Goal: Information Seeking & Learning: Learn about a topic

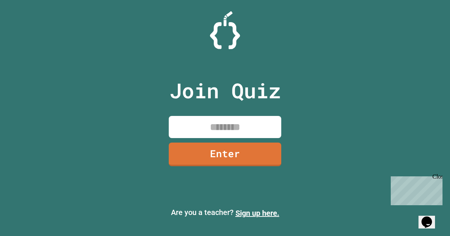
click at [215, 127] on input at bounding box center [225, 127] width 112 height 22
type input "********"
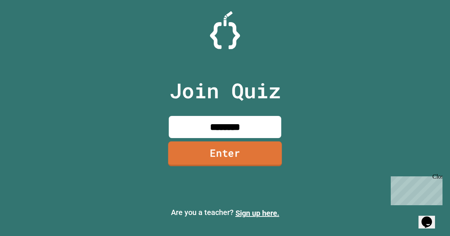
click at [221, 157] on link "Enter" at bounding box center [225, 153] width 114 height 25
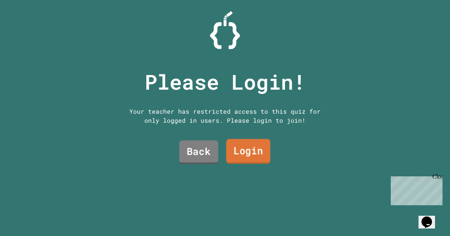
click at [245, 145] on link "Login" at bounding box center [248, 151] width 44 height 25
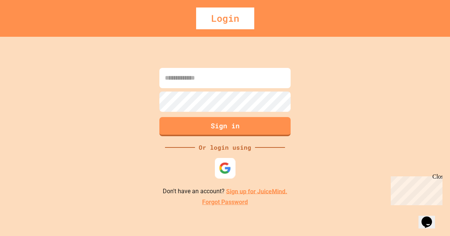
click at [219, 174] on img at bounding box center [225, 168] width 12 height 12
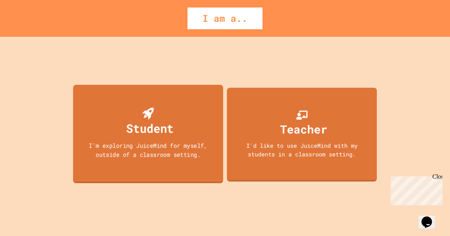
click at [178, 135] on div "Student I'm exploring JuiceMind for myself, outside of a classroom setting." at bounding box center [148, 133] width 150 height 99
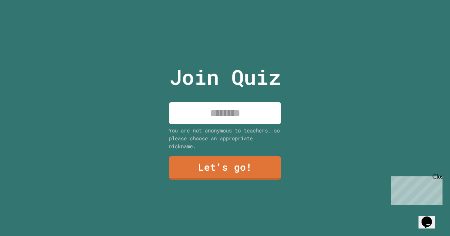
click at [234, 121] on input at bounding box center [225, 113] width 112 height 22
type input "*****"
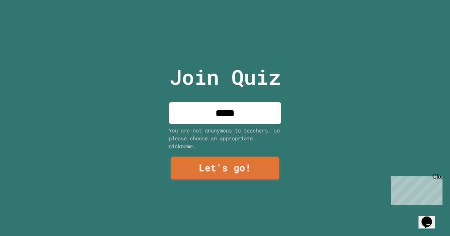
click at [214, 180] on div "Join Quiz ***** You are not anonymous to teachers, so please choose an appropri…" at bounding box center [225, 118] width 126 height 236
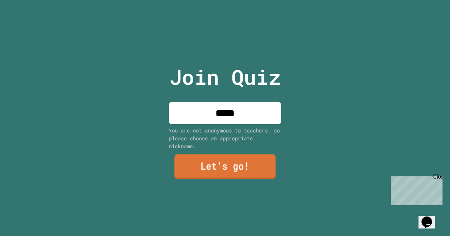
click at [205, 157] on link "Let's go!" at bounding box center [224, 166] width 101 height 25
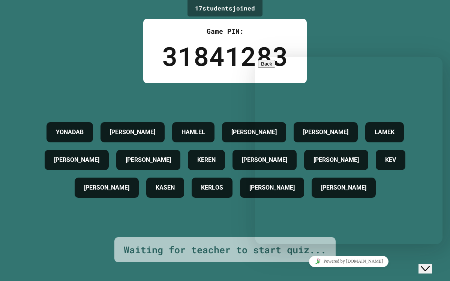
click at [429, 235] on icon "Close Chat This icon closes the chat window." at bounding box center [425, 268] width 9 height 9
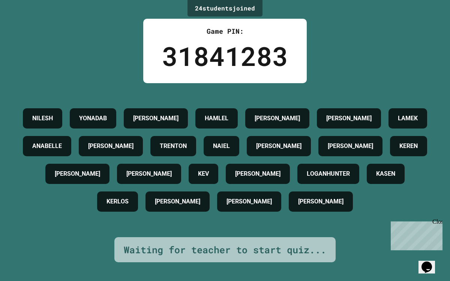
click at [437, 220] on div "Close" at bounding box center [436, 222] width 9 height 9
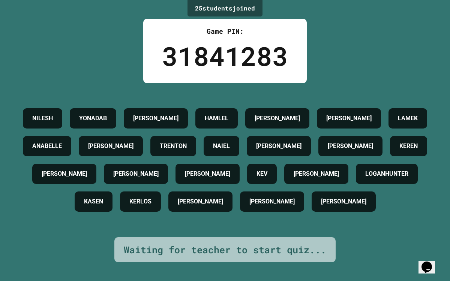
click at [62, 108] on div "NILESH" at bounding box center [42, 118] width 39 height 20
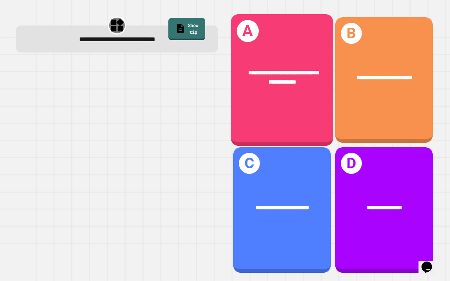
click at [296, 116] on div "**********" at bounding box center [282, 80] width 102 height 132
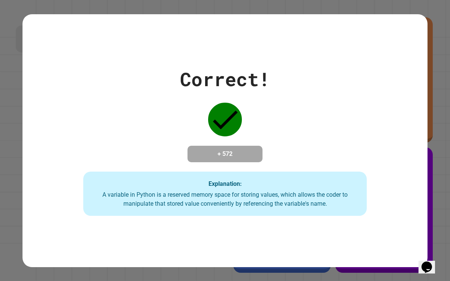
click at [271, 195] on div "A variable in Python is a reserved memory space for storing values, which allow…" at bounding box center [225, 199] width 268 height 18
click at [431, 222] on div "Correct! + 572 Explanation: A variable in Python is a reserved memory space for…" at bounding box center [225, 140] width 450 height 281
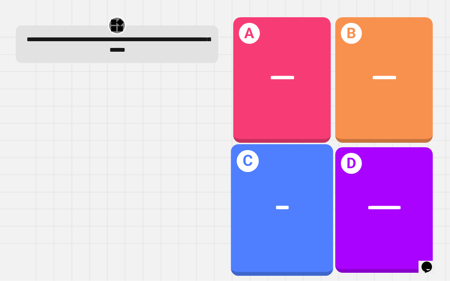
click at [302, 199] on div "******" at bounding box center [282, 208] width 102 height 32
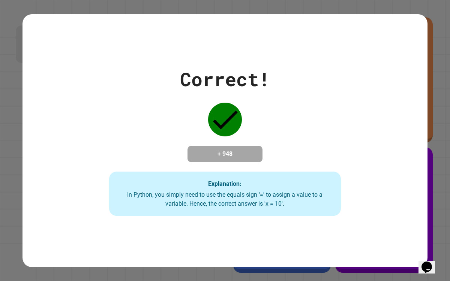
click at [386, 91] on div "Correct! + 948 Explanation: In Python, you simply need to use the equals sign '…" at bounding box center [225, 140] width 331 height 151
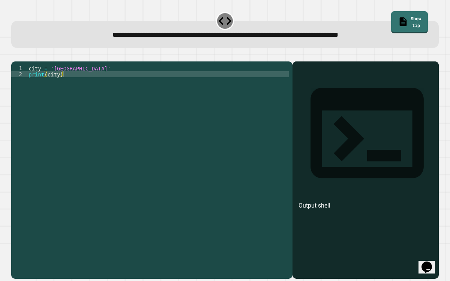
click at [72, 80] on div "city = 'Madrid' print ( city )" at bounding box center [158, 167] width 262 height 204
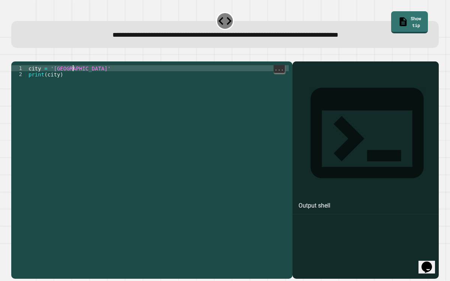
click at [69, 89] on div "city = 'Madrid' print ( city )" at bounding box center [158, 167] width 262 height 204
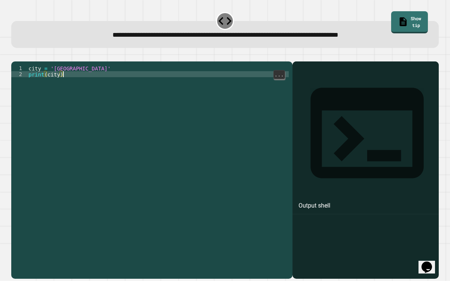
click at [73, 79] on div "city = 'Madrid' print ( city )" at bounding box center [158, 167] width 262 height 204
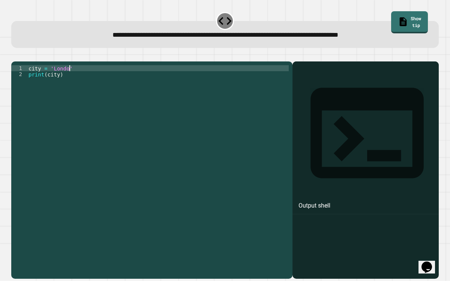
scroll to position [0, 3]
type textarea "**********"
click at [22, 60] on icon "button" at bounding box center [20, 59] width 4 height 5
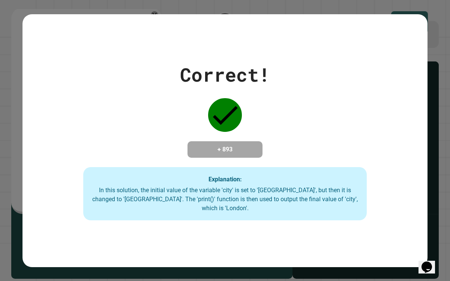
click at [334, 167] on div "Correct! + 893 Explanation: In this solution, the initial value of the variable…" at bounding box center [224, 141] width 405 height 160
click at [405, 159] on div "Correct! + 893 Explanation: In this solution, the initial value of the variable…" at bounding box center [224, 141] width 405 height 160
click at [445, 114] on div "Correct! + 893 Explanation: In this solution, the initial value of the variable…" at bounding box center [225, 140] width 450 height 281
click at [439, 217] on div "Correct! + 893 Explanation: In this solution, the initial value of the variable…" at bounding box center [225, 140] width 450 height 281
click at [394, 131] on div "Correct! + 893 Explanation: In this solution, the initial value of the variable…" at bounding box center [224, 141] width 405 height 160
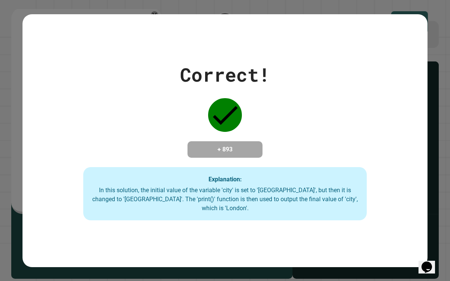
click at [394, 131] on div "Correct! + 893 Explanation: In this solution, the initial value of the variable…" at bounding box center [224, 141] width 405 height 160
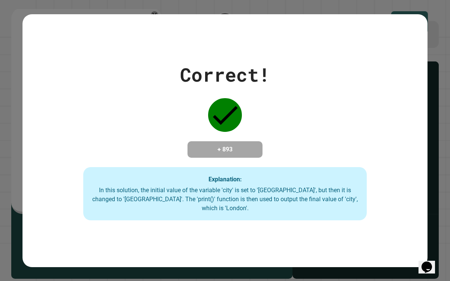
click at [394, 131] on div "Correct! + 893 Explanation: In this solution, the initial value of the variable…" at bounding box center [224, 141] width 405 height 160
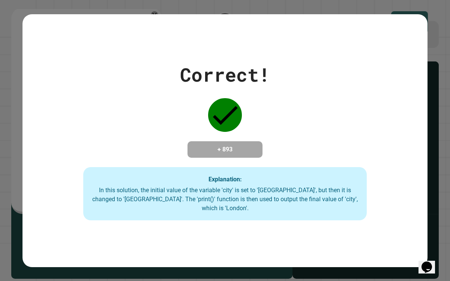
click at [394, 131] on div "Correct! + 893 Explanation: In this solution, the initial value of the variable…" at bounding box center [224, 141] width 405 height 160
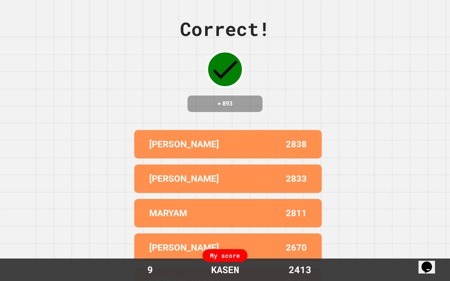
scroll to position [25, 0]
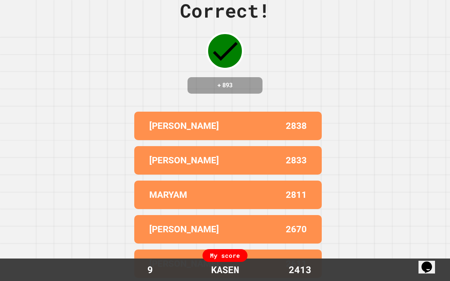
click at [370, 215] on div "Correct! + 893 [PERSON_NAME] T 2838 [PERSON_NAME] 2833 [PERSON_NAME] 2811 [PERS…" at bounding box center [225, 122] width 450 height 281
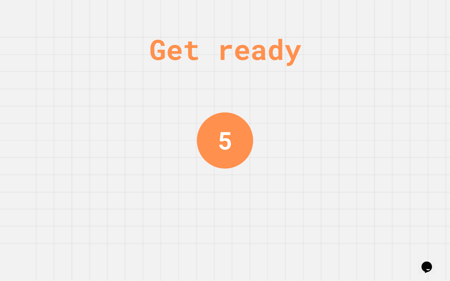
scroll to position [0, 0]
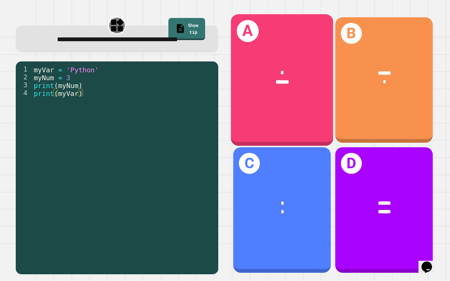
click at [329, 93] on div "* ******" at bounding box center [282, 78] width 102 height 41
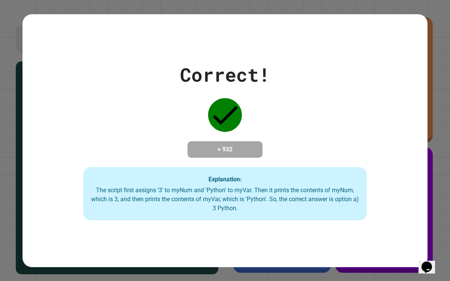
click at [441, 184] on div "Correct! + 932 Explanation: The script first assigns '3' to myNum and 'Python' …" at bounding box center [225, 140] width 450 height 281
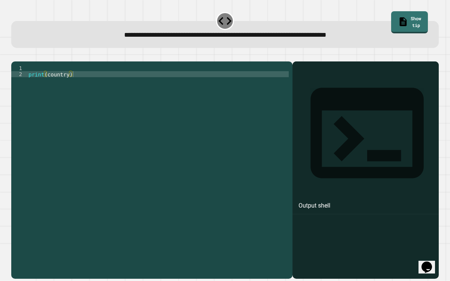
click at [52, 77] on div "print ( country )" at bounding box center [158, 167] width 262 height 204
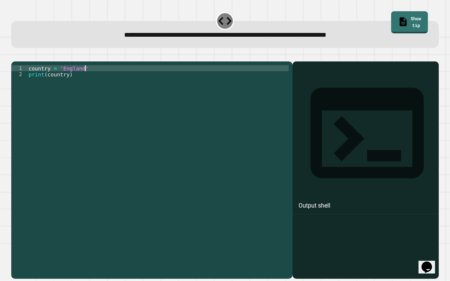
type textarea "**********"
click at [21, 62] on icon "button" at bounding box center [20, 59] width 4 height 5
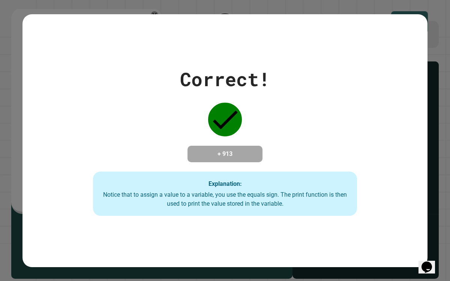
click at [429, 235] on icon "Chat widget" at bounding box center [426, 267] width 10 height 11
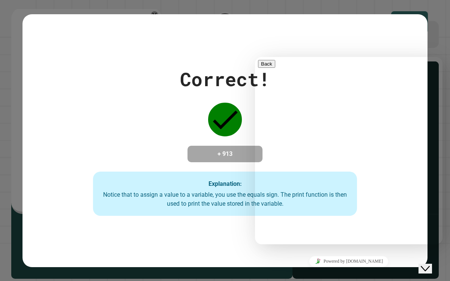
click at [424, 235] on div "Close Chat This icon closes the chat window." at bounding box center [425, 268] width 9 height 9
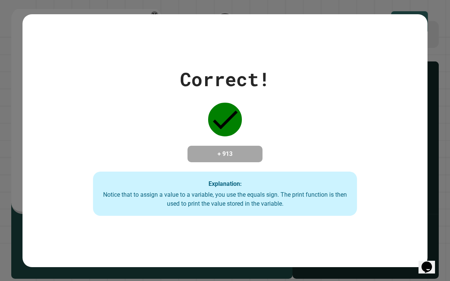
click at [425, 235] on icon "Opens Chat This icon Opens the chat window." at bounding box center [427, 267] width 12 height 12
click at [424, 235] on div "Close Chat This icon closes the chat window." at bounding box center [425, 268] width 9 height 9
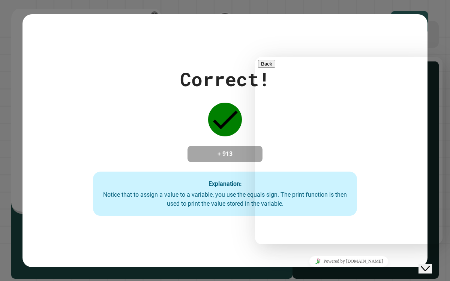
click at [423, 235] on div "Close Chat This icon closes the chat window." at bounding box center [425, 268] width 9 height 9
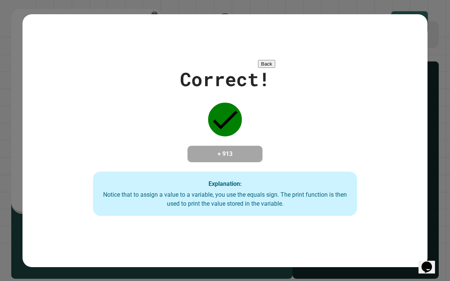
click at [423, 235] on div "Opens Chat This icon Opens the chat window." at bounding box center [427, 267] width 12 height 12
click at [422, 235] on div "Opens Chat This icon Opens the chat window." at bounding box center [427, 267] width 12 height 12
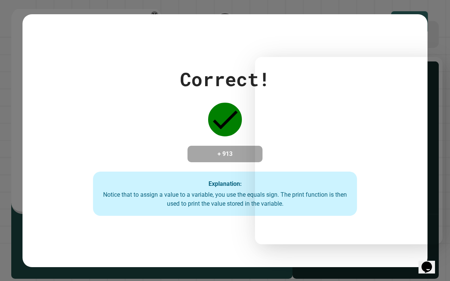
click at [424, 235] on icon "Opens Chat This icon Opens the chat window." at bounding box center [427, 267] width 12 height 12
click at [423, 235] on div "Close Chat This icon closes the chat window." at bounding box center [425, 268] width 9 height 9
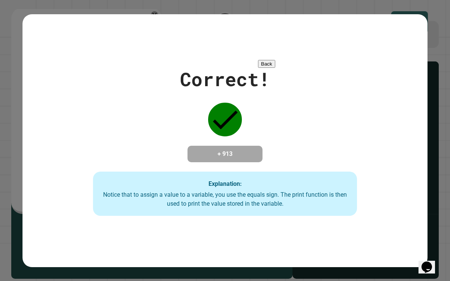
click at [422, 235] on div "Opens Chat This icon Opens the chat window." at bounding box center [427, 267] width 12 height 12
click at [422, 235] on button "Opens Chat This icon Opens the chat window." at bounding box center [426, 267] width 16 height 13
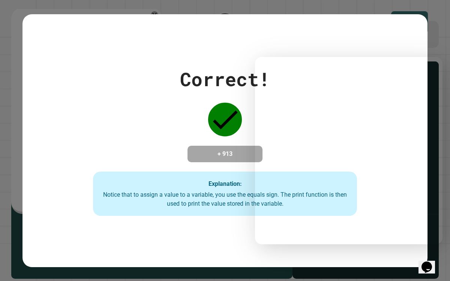
click at [421, 235] on div "Opens Chat This icon Opens the chat window." at bounding box center [430, 254] width 18 height 0
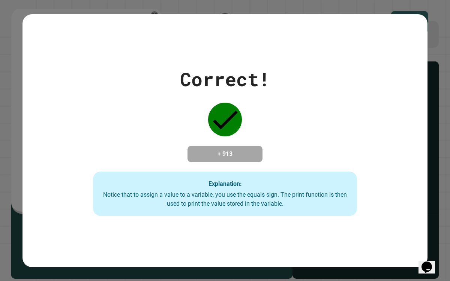
click at [421, 235] on div "Opens Chat This icon Opens the chat window." at bounding box center [430, 254] width 18 height 0
click at [425, 235] on icon "Opens Chat This icon Opens the chat window." at bounding box center [427, 267] width 12 height 12
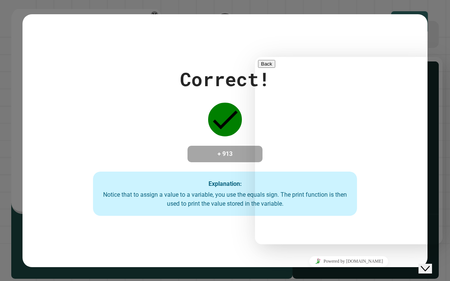
click at [424, 235] on div "Close Chat This icon closes the chat window." at bounding box center [425, 268] width 9 height 9
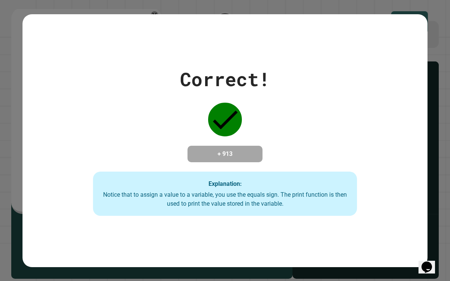
click at [405, 212] on div "Correct! + 913 Explanation: Notice that to assign a value to a variable, you us…" at bounding box center [225, 140] width 377 height 151
click at [423, 235] on div "Correct! + 913 Explanation: Notice that to assign a value to a variable, you us…" at bounding box center [224, 140] width 405 height 253
click at [425, 235] on icon "Chat widget" at bounding box center [426, 267] width 10 height 11
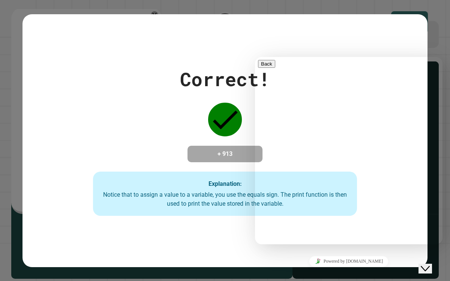
click at [428, 235] on icon "Close Chat This icon closes the chat window." at bounding box center [425, 268] width 9 height 9
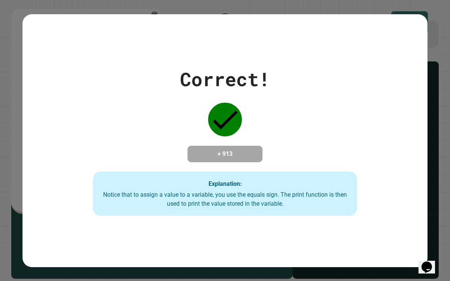
click at [410, 212] on div "Correct! + 913 Explanation: Notice that to assign a value to a variable, you us…" at bounding box center [225, 140] width 377 height 151
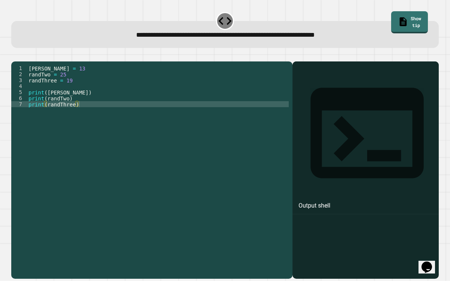
click at [70, 84] on div "[PERSON_NAME] = 13 randTwo = 25 randThree = 19 print ( [PERSON_NAME] ) print ( …" at bounding box center [158, 167] width 262 height 204
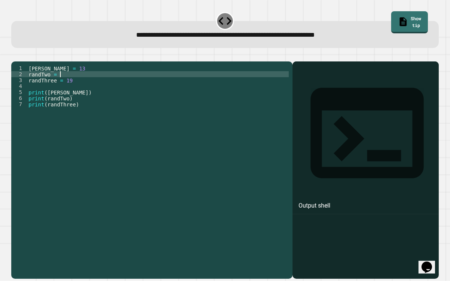
scroll to position [0, 2]
type textarea "**********"
click at [15, 55] on icon "button" at bounding box center [15, 55] width 0 height 0
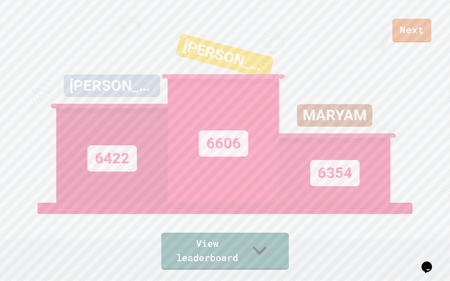
click at [172, 235] on link "View leaderboard" at bounding box center [224, 251] width 127 height 37
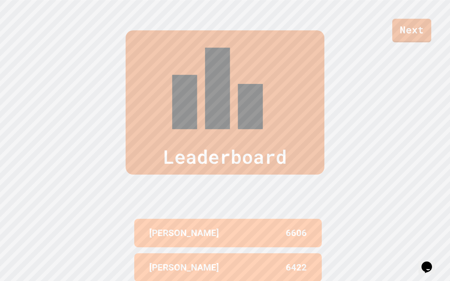
scroll to position [281, 0]
click at [412, 32] on link "Next" at bounding box center [411, 31] width 39 height 24
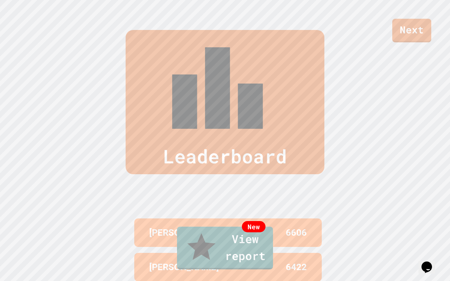
click at [265, 235] on link "New View report" at bounding box center [225, 248] width 96 height 43
drag, startPoint x: 134, startPoint y: 134, endPoint x: 191, endPoint y: 127, distance: 56.9
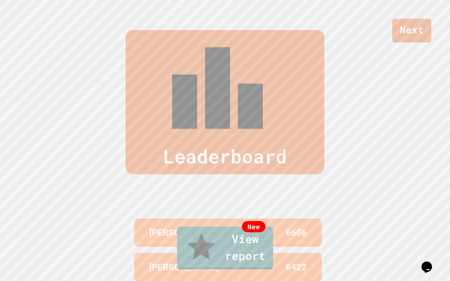
type textarea "***"
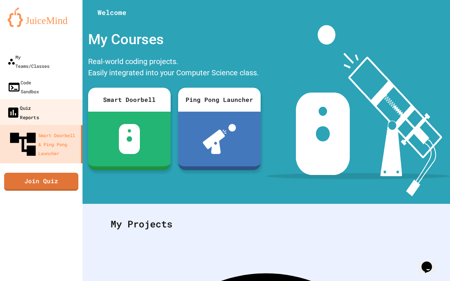
click at [60, 99] on link "Quiz Reports" at bounding box center [41, 112] width 85 height 26
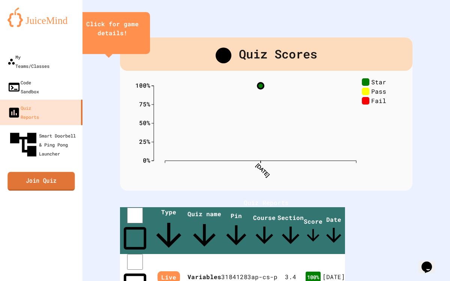
click at [59, 172] on link "Join Quiz" at bounding box center [40, 181] width 67 height 19
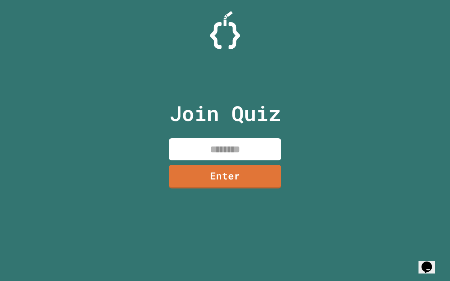
click at [224, 150] on input at bounding box center [225, 149] width 112 height 22
type input "********"
click at [229, 180] on link "Enter" at bounding box center [225, 176] width 114 height 25
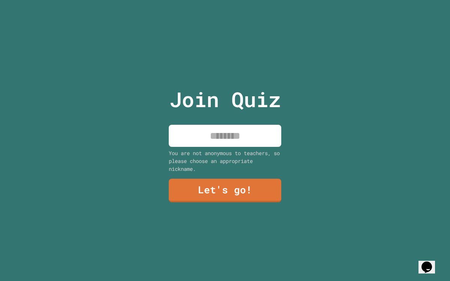
click at [235, 141] on input at bounding box center [225, 136] width 112 height 22
click at [186, 235] on div "Join Quiz ***** You are not anonymous to teachers, so please choose an appropri…" at bounding box center [225, 140] width 126 height 281
click at [247, 138] on input "*****" at bounding box center [225, 136] width 112 height 22
paste input "**"
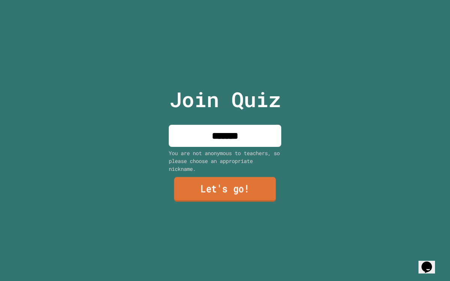
type input "*******"
click at [250, 193] on link "Let's go!" at bounding box center [225, 189] width 102 height 25
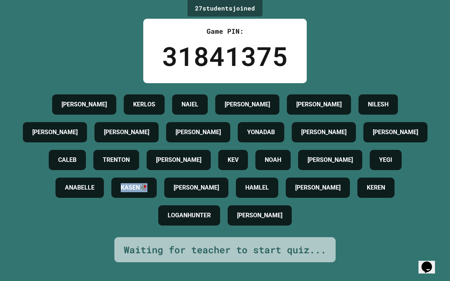
drag, startPoint x: 216, startPoint y: 204, endPoint x: 157, endPoint y: 197, distance: 60.0
click at [157, 197] on div "[PERSON_NAME] [PERSON_NAME] [PERSON_NAME] [PERSON_NAME] [PERSON_NAME] [PERSON_N…" at bounding box center [225, 160] width 412 height 139
click at [147, 192] on h4 "KASEN🥀" at bounding box center [134, 187] width 27 height 9
drag, startPoint x: 207, startPoint y: 207, endPoint x: 140, endPoint y: 203, distance: 66.4
click at [140, 203] on div "[PERSON_NAME] [PERSON_NAME] [PERSON_NAME] [PERSON_NAME] [PERSON_NAME] [PERSON_N…" at bounding box center [225, 160] width 412 height 139
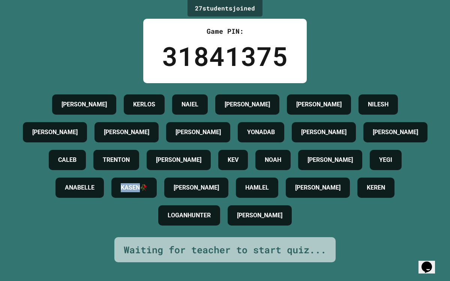
click at [135, 185] on div at bounding box center [135, 185] width 0 height 0
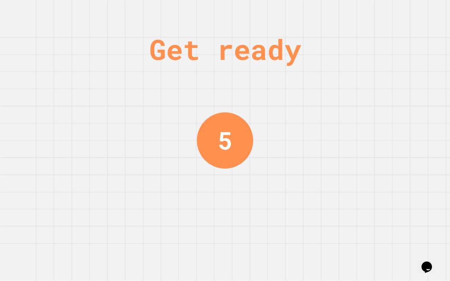
click at [214, 235] on div "Close" at bounding box center [225, 281] width 450 height 0
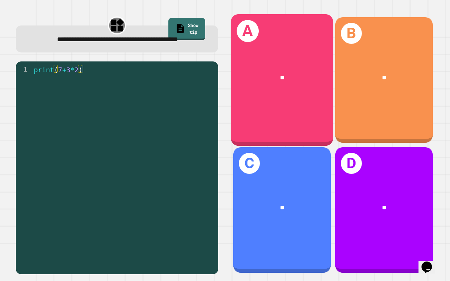
click at [52, 171] on div "print ( 7 + 3 * 2 )" at bounding box center [123, 167] width 182 height 205
click at [377, 111] on div "B **" at bounding box center [383, 80] width 97 height 126
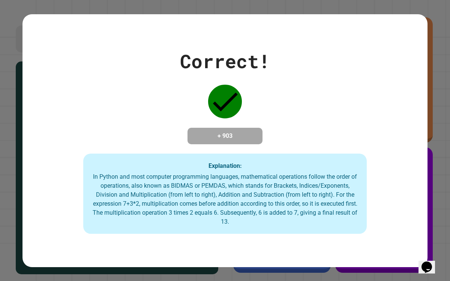
click at [53, 172] on div "Correct! + 903 Explanation: In Python and most computer programming languages, …" at bounding box center [224, 140] width 405 height 187
click at [12, 159] on div "Correct! + 903 Explanation: In Python and most computer programming languages, …" at bounding box center [225, 140] width 450 height 281
click at [428, 137] on div "Correct! + 903 Explanation: In Python and most computer programming languages, …" at bounding box center [225, 140] width 450 height 281
click at [438, 141] on div "Correct! + 903 Explanation: In Python and most computer programming languages, …" at bounding box center [225, 140] width 450 height 281
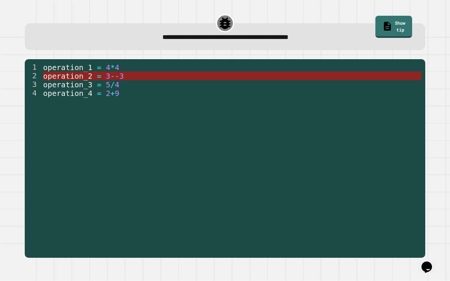
click at [117, 77] on span "--" at bounding box center [114, 76] width 9 height 9
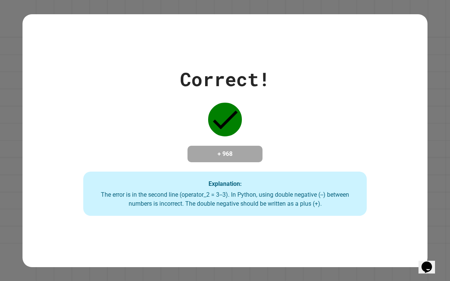
click at [419, 190] on div "Correct! + 968 Explanation: The error is in the second line (operator_2 = 3--3)…" at bounding box center [224, 140] width 405 height 151
click at [423, 195] on div "Correct! + 968 Explanation: The error is in the second line (operator_2 = 3--3)…" at bounding box center [224, 140] width 405 height 151
click at [444, 187] on div "Correct! + 968 Explanation: The error is in the second line (operator_2 = 3--3)…" at bounding box center [225, 140] width 450 height 281
click at [441, 189] on div "Correct! + 968 Explanation: The error is in the second line (operator_2 = 3--3)…" at bounding box center [225, 140] width 450 height 281
click at [413, 199] on div "Correct! + 968 Explanation: The error is in the second line (operator_2 = 3--3)…" at bounding box center [224, 140] width 405 height 151
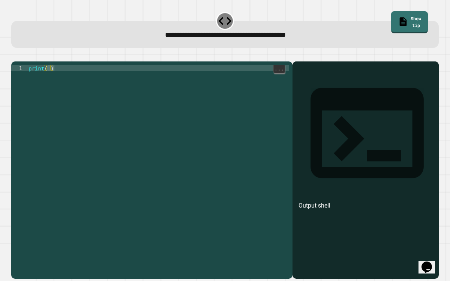
click at [49, 78] on div "print ( )" at bounding box center [158, 161] width 262 height 192
type textarea "**********"
click at [22, 60] on icon "button" at bounding box center [20, 59] width 4 height 5
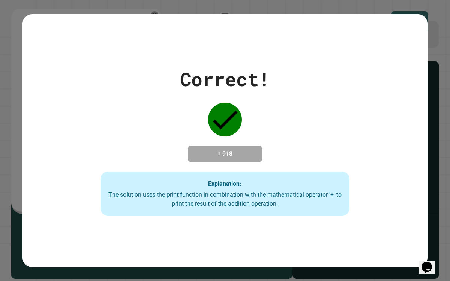
click at [199, 162] on div "+ 918" at bounding box center [224, 154] width 75 height 16
click at [281, 173] on div "Correct! + 918 Explanation: The solution uses the print function in combination…" at bounding box center [225, 140] width 356 height 151
click at [434, 111] on div "Correct! + 918 Explanation: The solution uses the print function in combination…" at bounding box center [225, 140] width 450 height 281
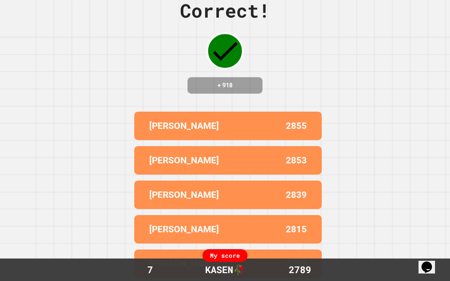
scroll to position [0, 0]
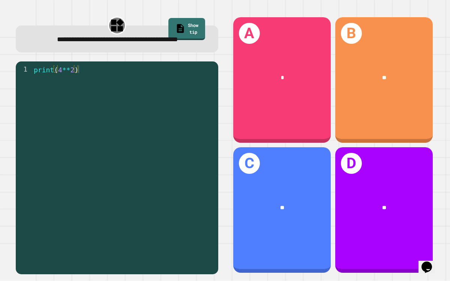
click at [305, 201] on div "**" at bounding box center [281, 208] width 97 height 30
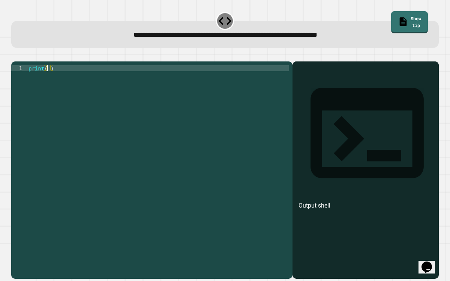
click at [47, 78] on div "print ( )" at bounding box center [158, 167] width 262 height 204
type textarea "**********"
click at [15, 55] on icon "button" at bounding box center [15, 55] width 0 height 0
click at [49, 78] on div "print ( )" at bounding box center [158, 167] width 262 height 204
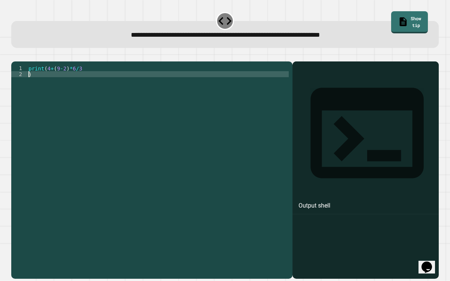
scroll to position [0, 0]
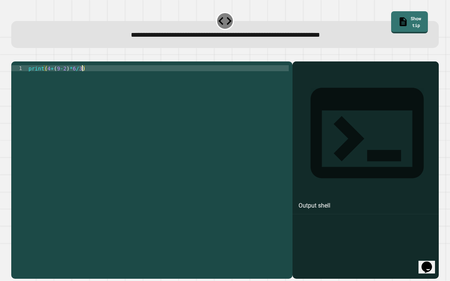
type textarea "**********"
click at [15, 55] on button "button" at bounding box center [15, 55] width 0 height 0
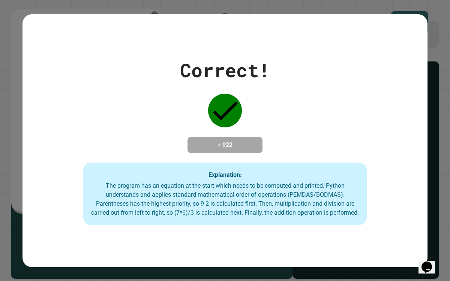
click at [4, 103] on div "Correct! + 922 Explanation: The program has an equation at the start which need…" at bounding box center [225, 140] width 450 height 281
click at [71, 187] on div "Correct! + 922 Explanation: The program has an equation at the start which need…" at bounding box center [224, 140] width 405 height 169
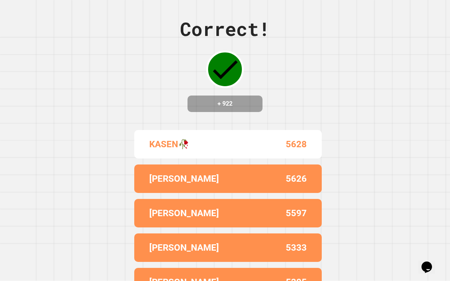
click at [192, 103] on div "+ 922" at bounding box center [224, 104] width 75 height 16
drag, startPoint x: 187, startPoint y: 150, endPoint x: 139, endPoint y: 144, distance: 48.3
click at [139, 144] on div "KASEN🥀 5628" at bounding box center [227, 144] width 187 height 28
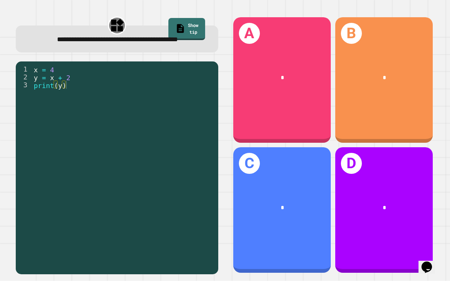
click at [305, 202] on div "*" at bounding box center [281, 208] width 97 height 30
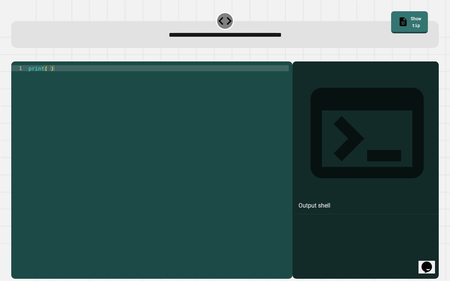
click at [48, 80] on div "print ( )" at bounding box center [158, 167] width 262 height 204
type textarea "**********"
click at [15, 55] on button "button" at bounding box center [15, 55] width 0 height 0
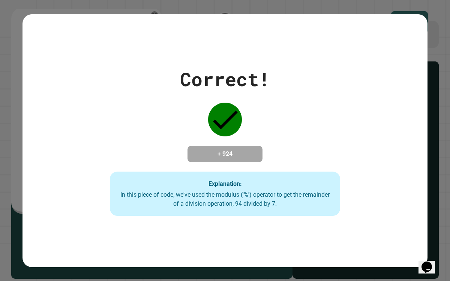
click at [203, 131] on div "Correct! + 924 Explanation: In this piece of code, we've used the modulus ('%')…" at bounding box center [224, 140] width 329 height 151
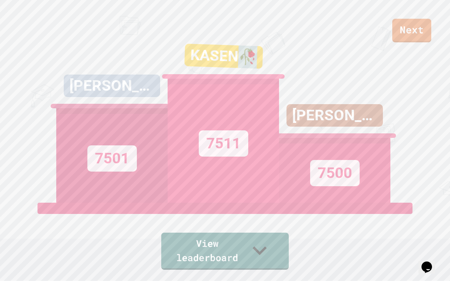
drag, startPoint x: 241, startPoint y: 69, endPoint x: 254, endPoint y: 70, distance: 13.5
click at [254, 69] on div "KASEN🥀" at bounding box center [223, 56] width 79 height 25
copy div "🥀"
click at [275, 102] on div "7511" at bounding box center [223, 141] width 111 height 124
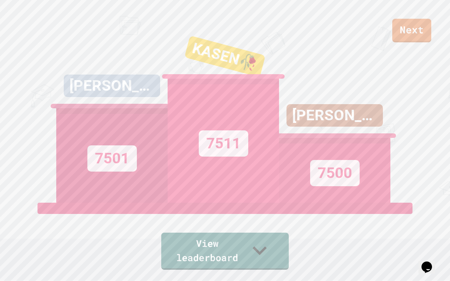
click at [275, 102] on div "7511" at bounding box center [223, 141] width 111 height 124
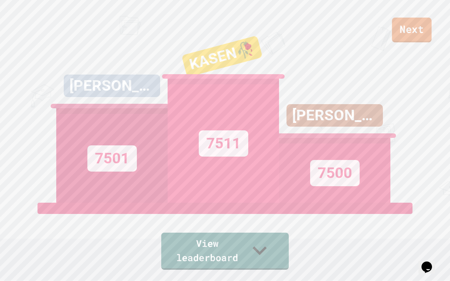
click at [400, 31] on link "Next" at bounding box center [412, 30] width 40 height 25
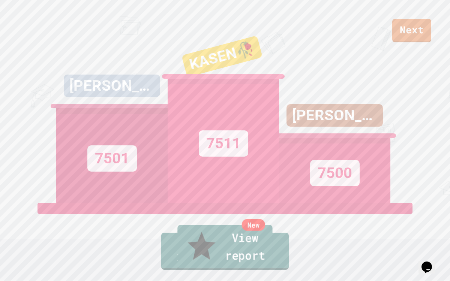
click at [234, 235] on link "New View report" at bounding box center [224, 247] width 95 height 45
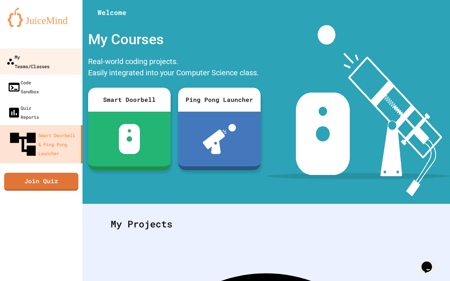
click at [47, 60] on div "My Teams/Classes" at bounding box center [27, 61] width 43 height 18
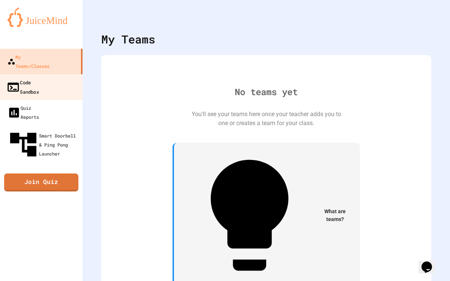
click at [54, 74] on link "Code Sandbox" at bounding box center [41, 87] width 85 height 26
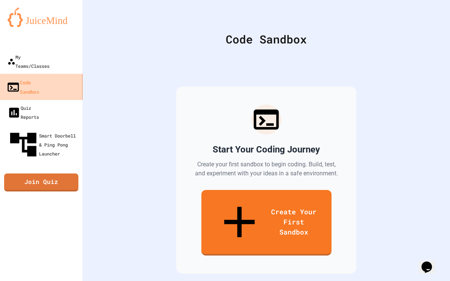
click at [55, 81] on link "Code Sandbox" at bounding box center [41, 87] width 85 height 26
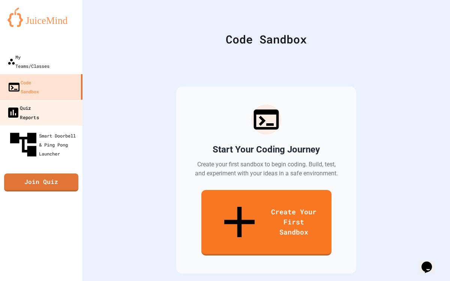
click at [55, 99] on link "Quiz Reports" at bounding box center [41, 112] width 85 height 26
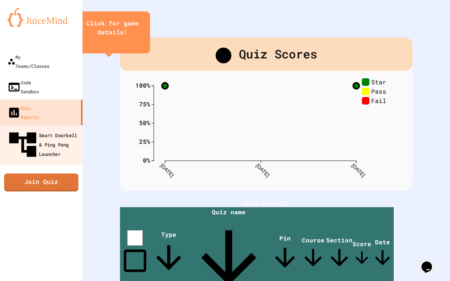
click at [53, 129] on div "Smart Doorbell & Ping Pong Launcher" at bounding box center [43, 145] width 74 height 33
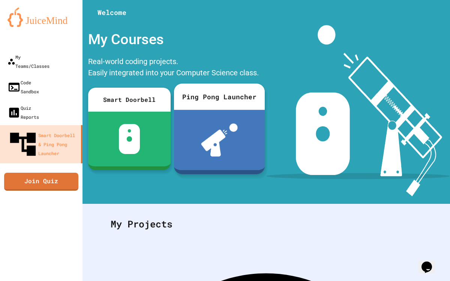
scroll to position [89, 0]
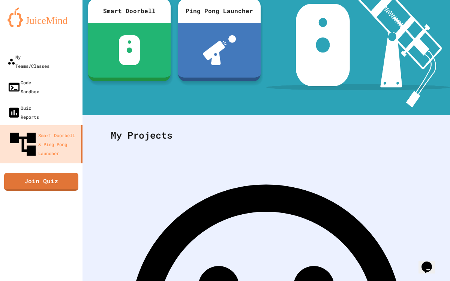
click at [54, 171] on link "Join Quiz" at bounding box center [41, 180] width 72 height 19
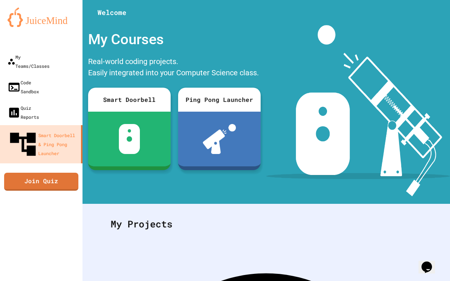
scroll to position [89, 0]
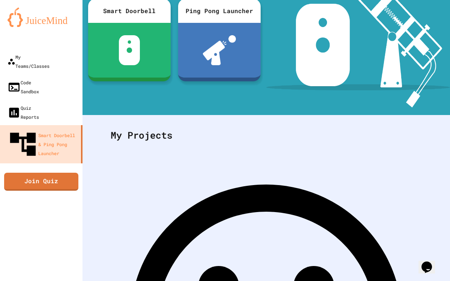
drag, startPoint x: 343, startPoint y: 201, endPoint x: 227, endPoint y: 157, distance: 124.0
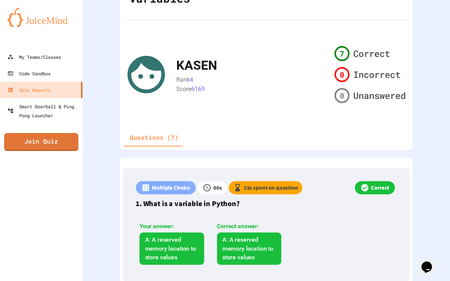
scroll to position [74, 0]
